Goal: Find specific page/section: Find specific page/section

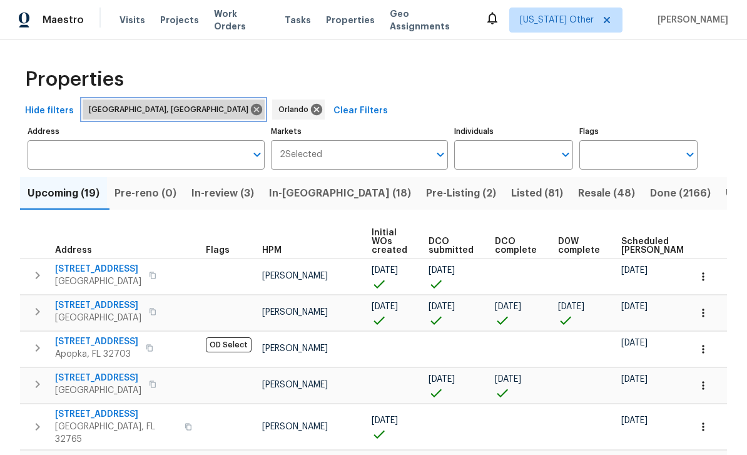
click at [251, 114] on icon at bounding box center [256, 109] width 11 height 11
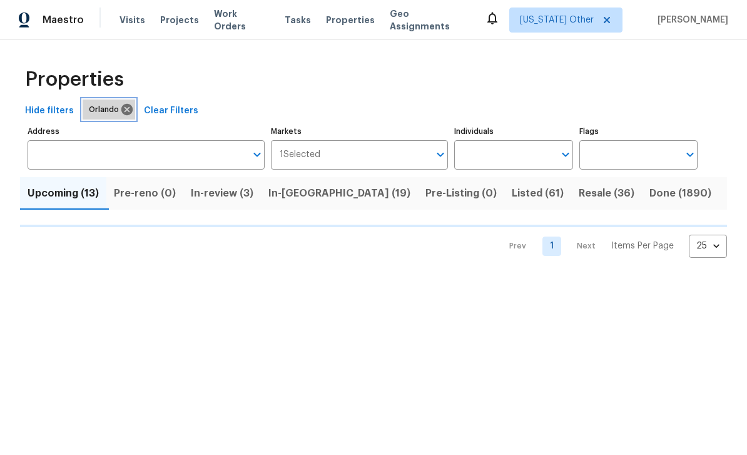
click at [125, 111] on icon at bounding box center [127, 110] width 14 height 14
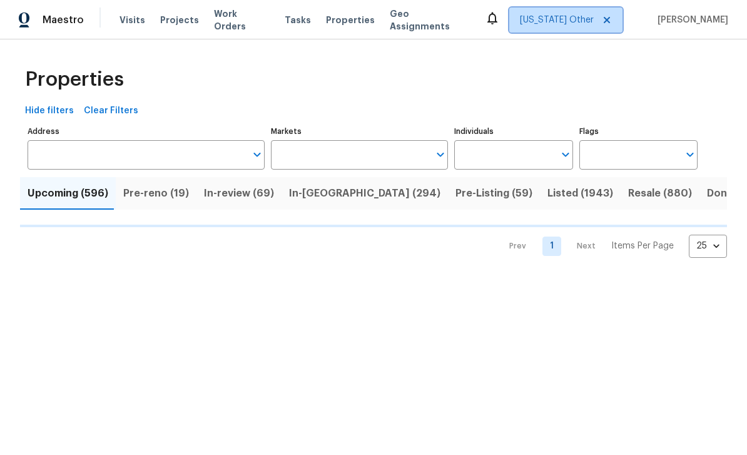
click at [554, 19] on span "[US_STATE] Other" at bounding box center [557, 20] width 74 height 13
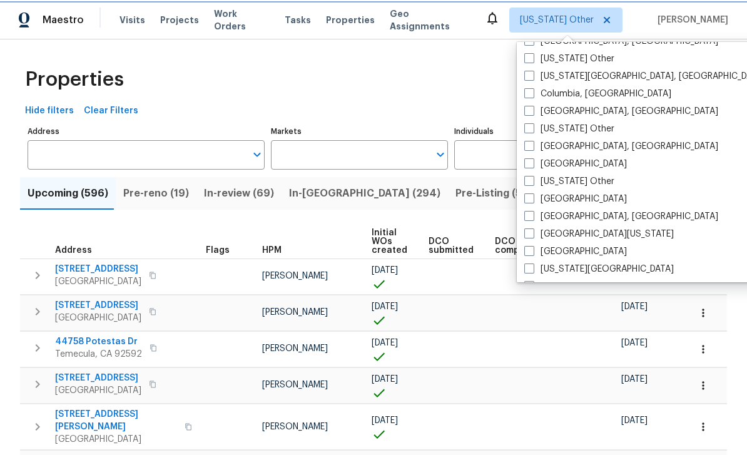
scroll to position [285, 0]
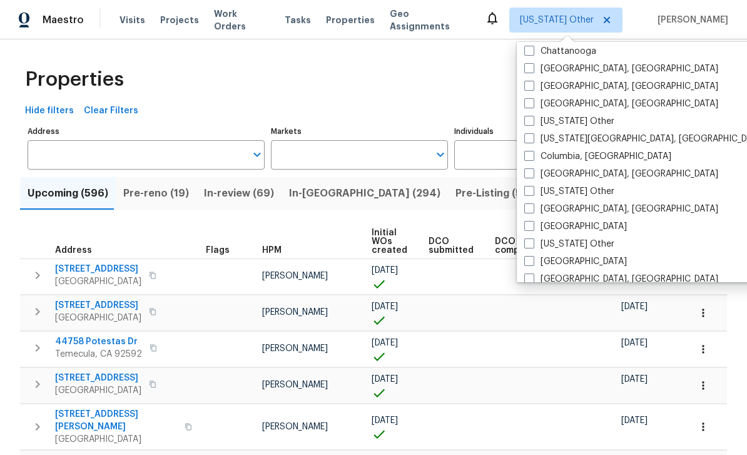
click at [527, 156] on span at bounding box center [529, 156] width 10 height 10
click at [527, 156] on input "Columbia, [GEOGRAPHIC_DATA]" at bounding box center [528, 154] width 8 height 8
checkbox input "true"
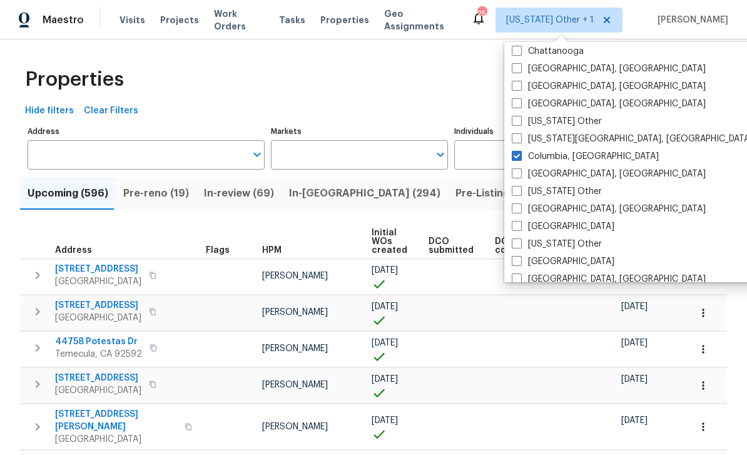
click at [226, 79] on div "Properties" at bounding box center [373, 79] width 707 height 40
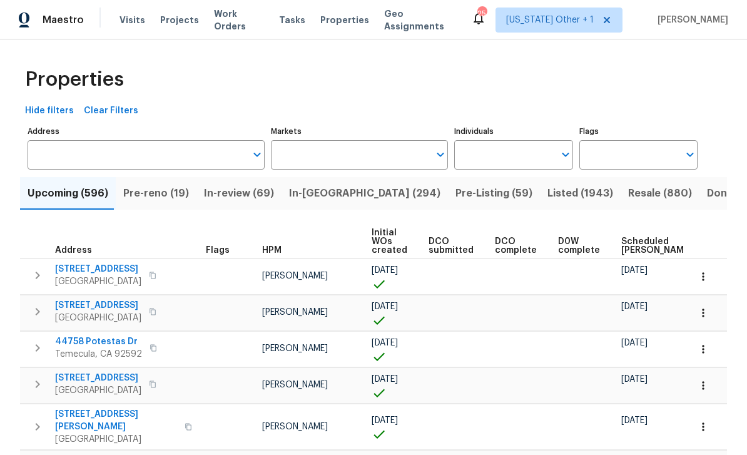
click at [358, 159] on input "Markets" at bounding box center [350, 154] width 159 height 29
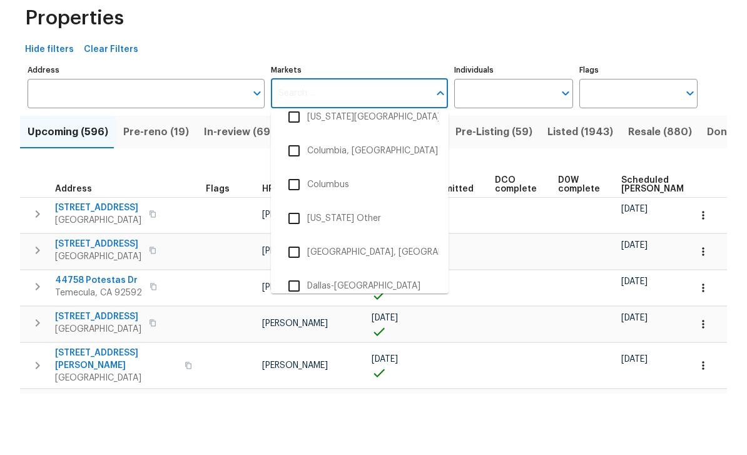
scroll to position [856, 0]
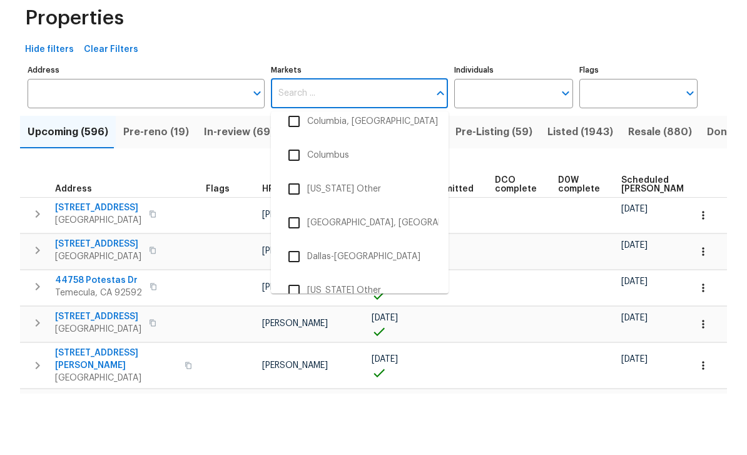
click at [297, 170] on input "checkbox" at bounding box center [294, 183] width 26 height 26
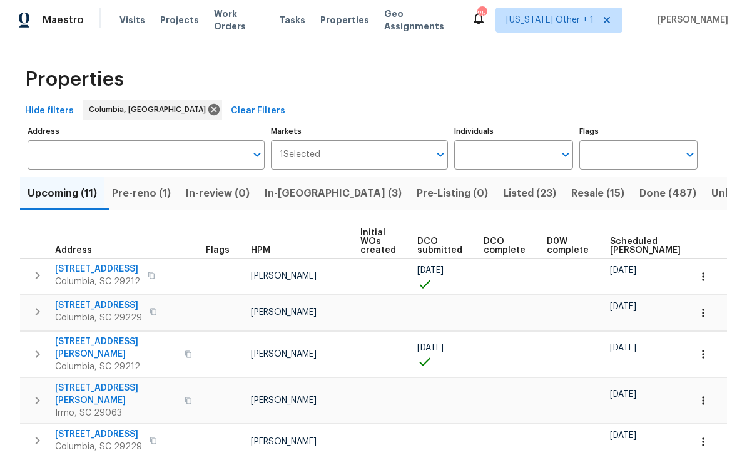
click at [503, 197] on span "Listed (23)" at bounding box center [529, 194] width 53 height 18
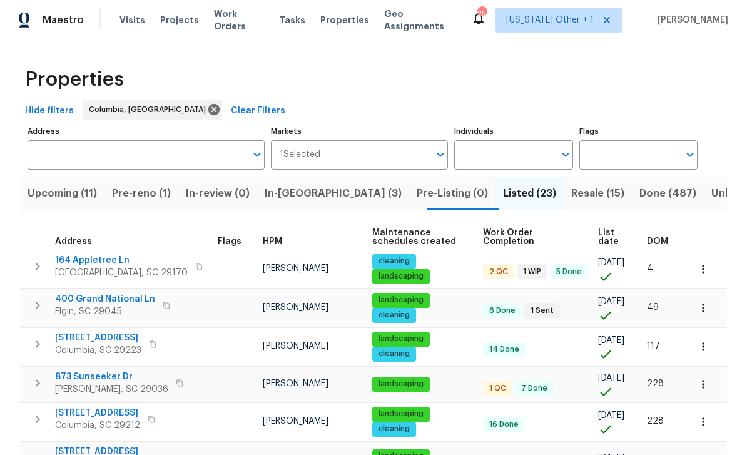
click at [658, 246] on span "DOM" at bounding box center [657, 241] width 21 height 9
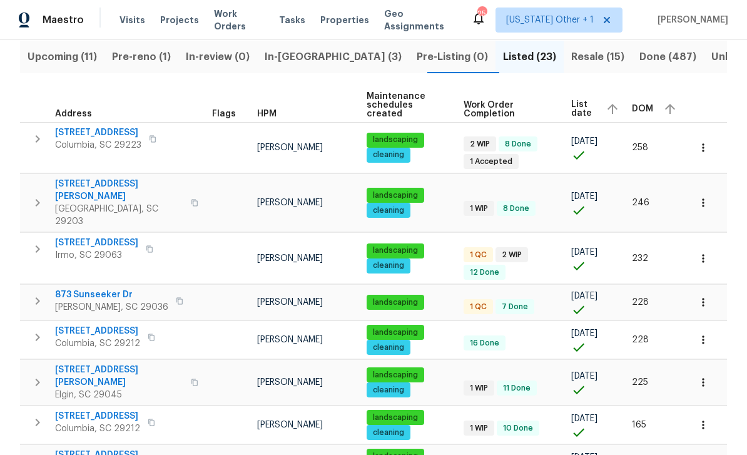
scroll to position [140, 0]
